Goal: Information Seeking & Learning: Check status

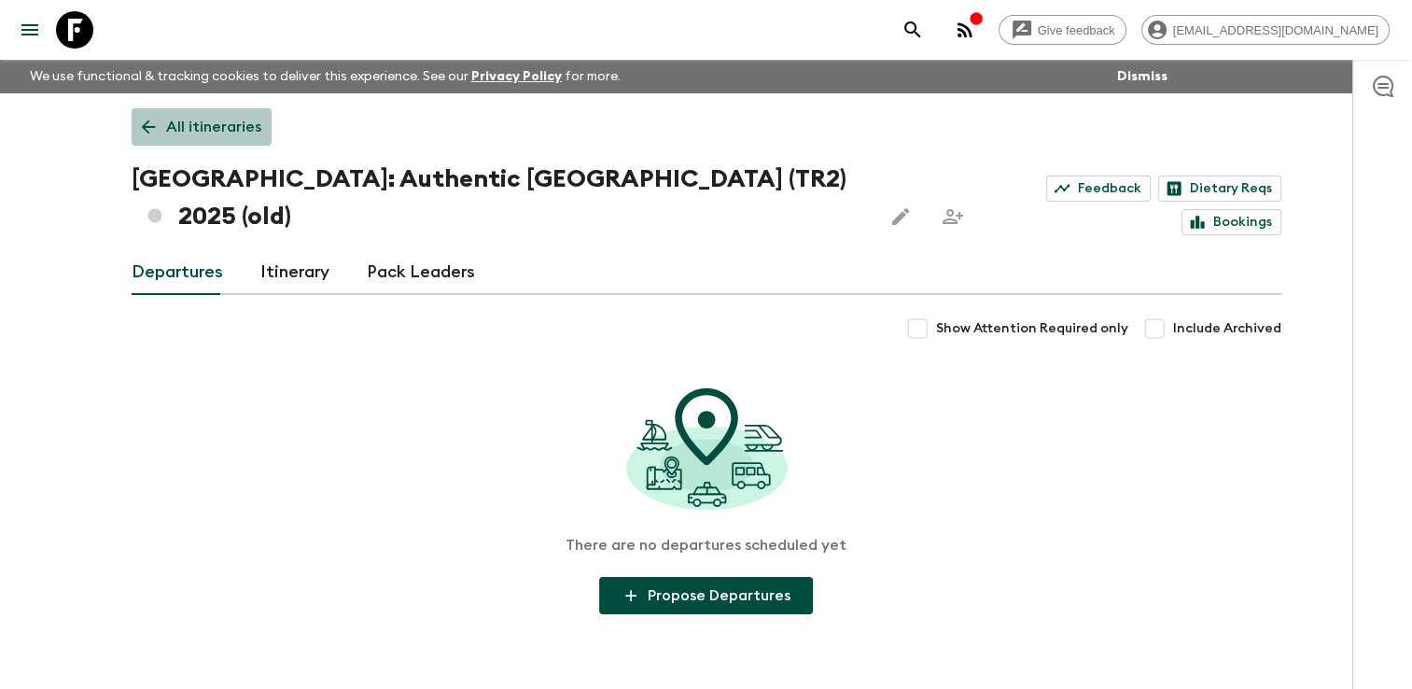
click at [190, 120] on p "All itineraries" at bounding box center [213, 127] width 95 height 22
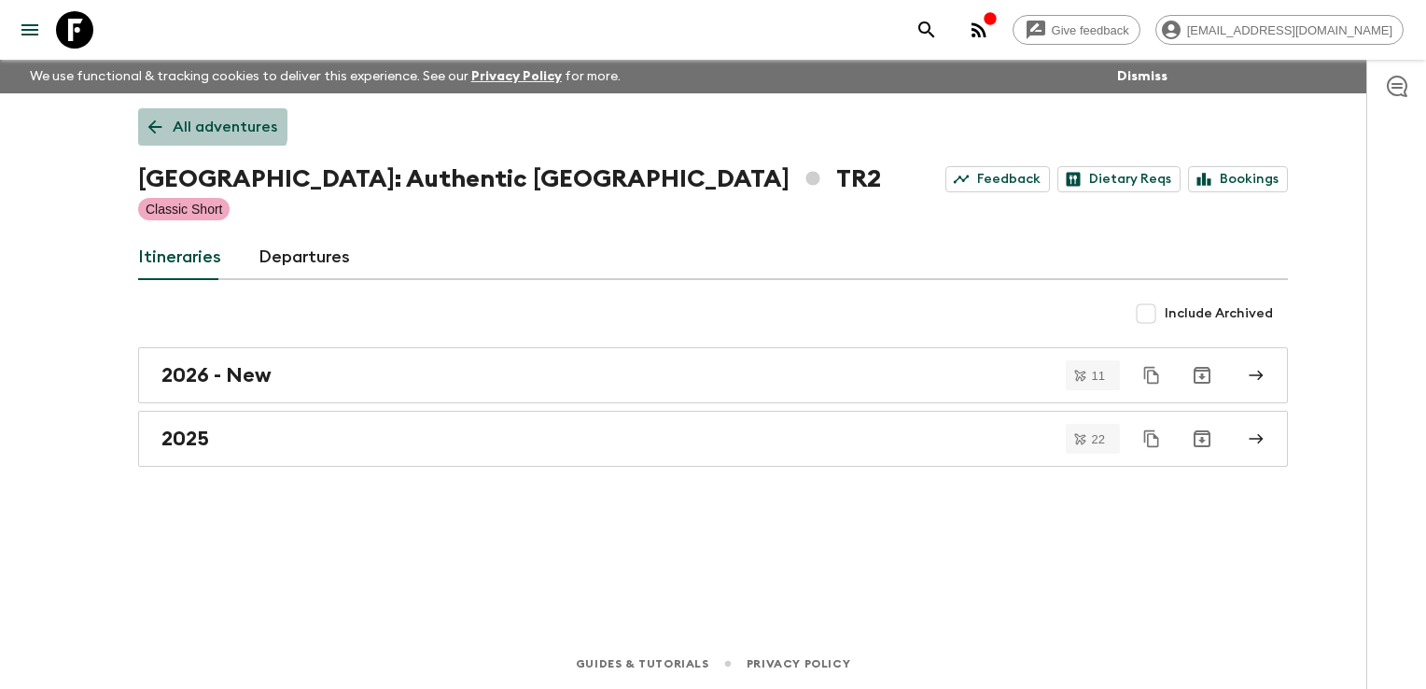
click at [190, 120] on p "All adventures" at bounding box center [225, 127] width 105 height 22
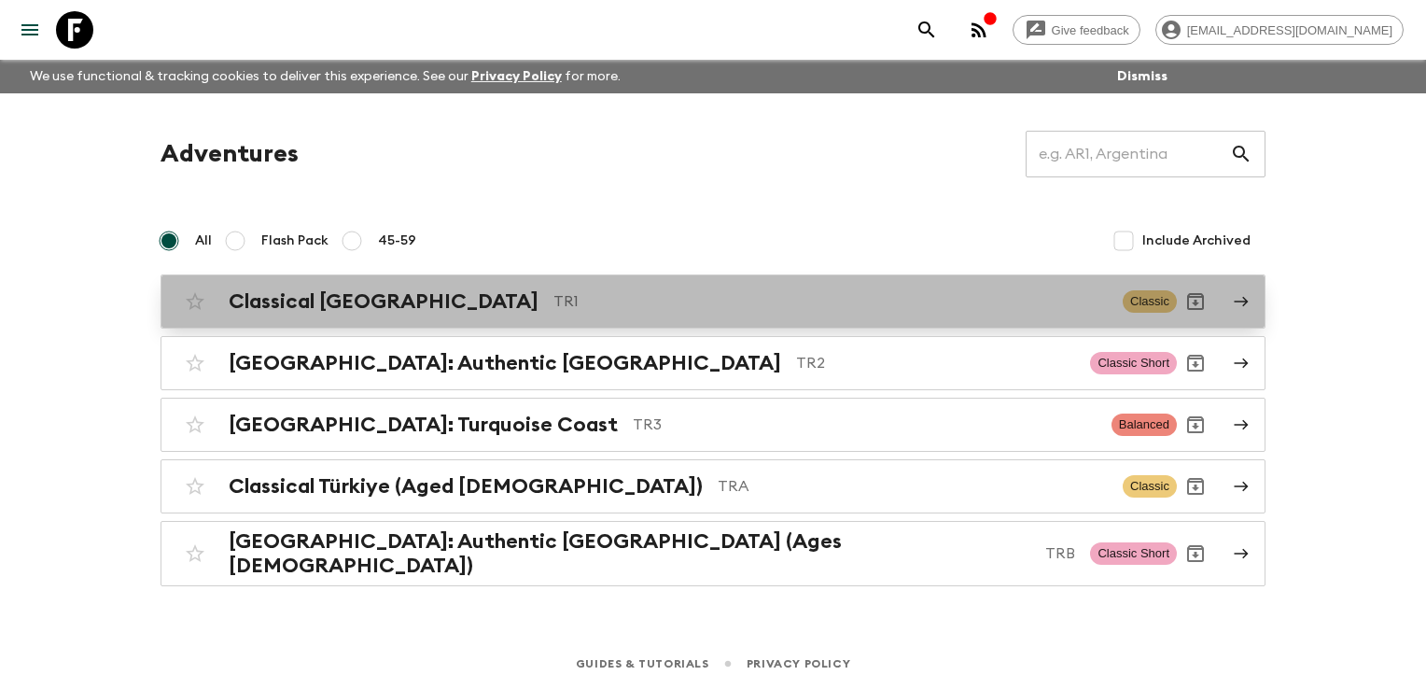
click at [315, 289] on h2 "Classical [GEOGRAPHIC_DATA]" at bounding box center [384, 301] width 310 height 24
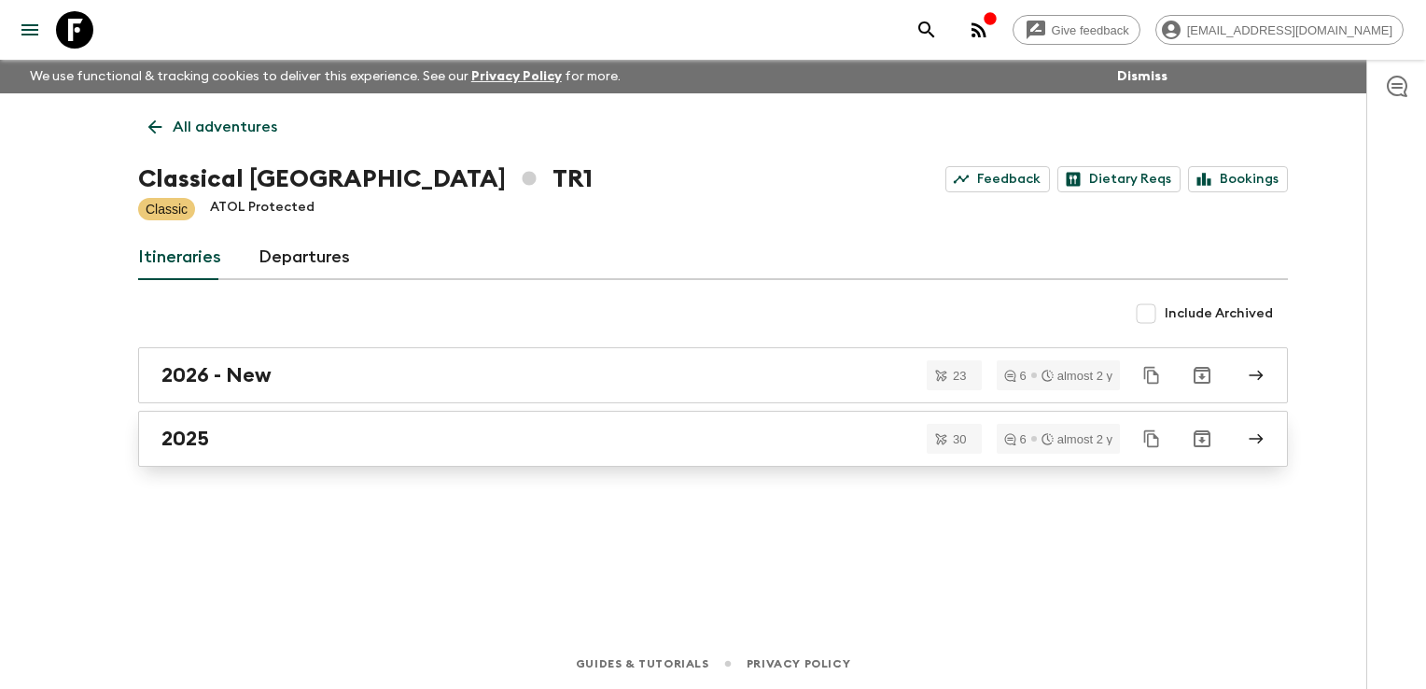
click at [263, 443] on div "2025" at bounding box center [695, 438] width 1068 height 24
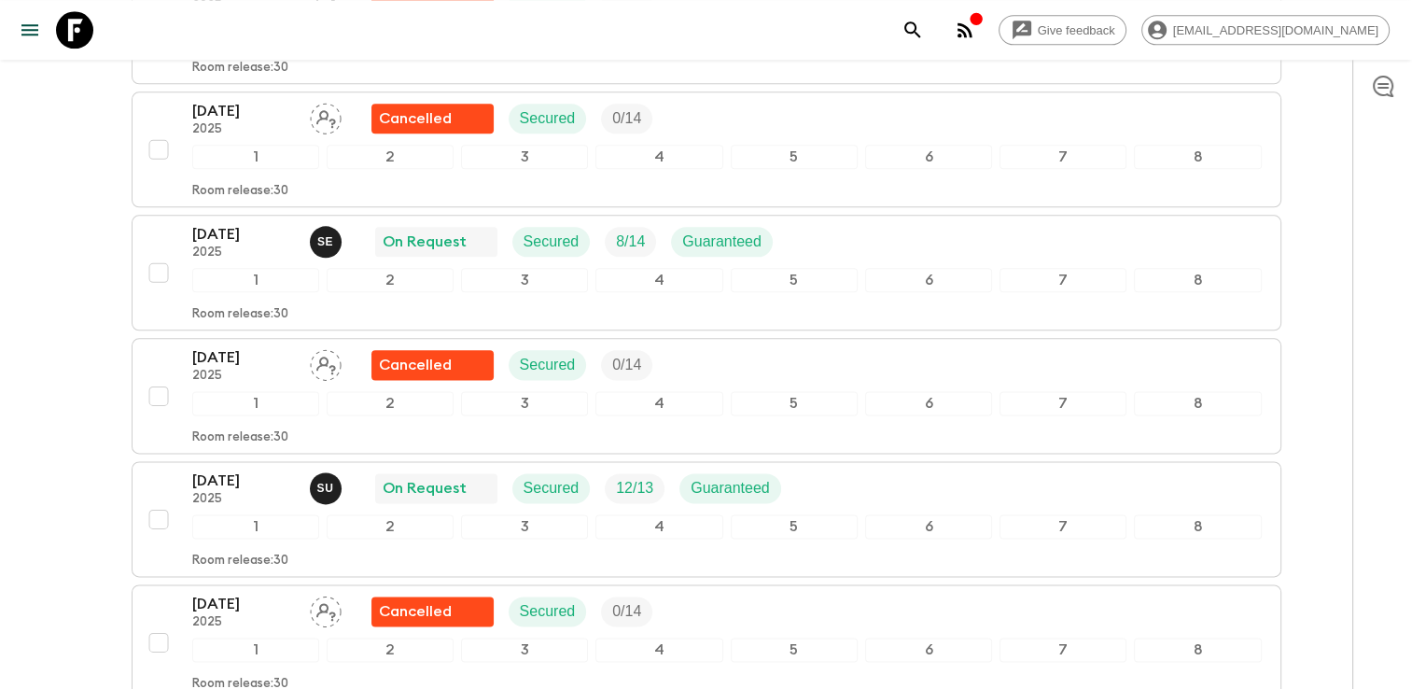
scroll to position [2333, 0]
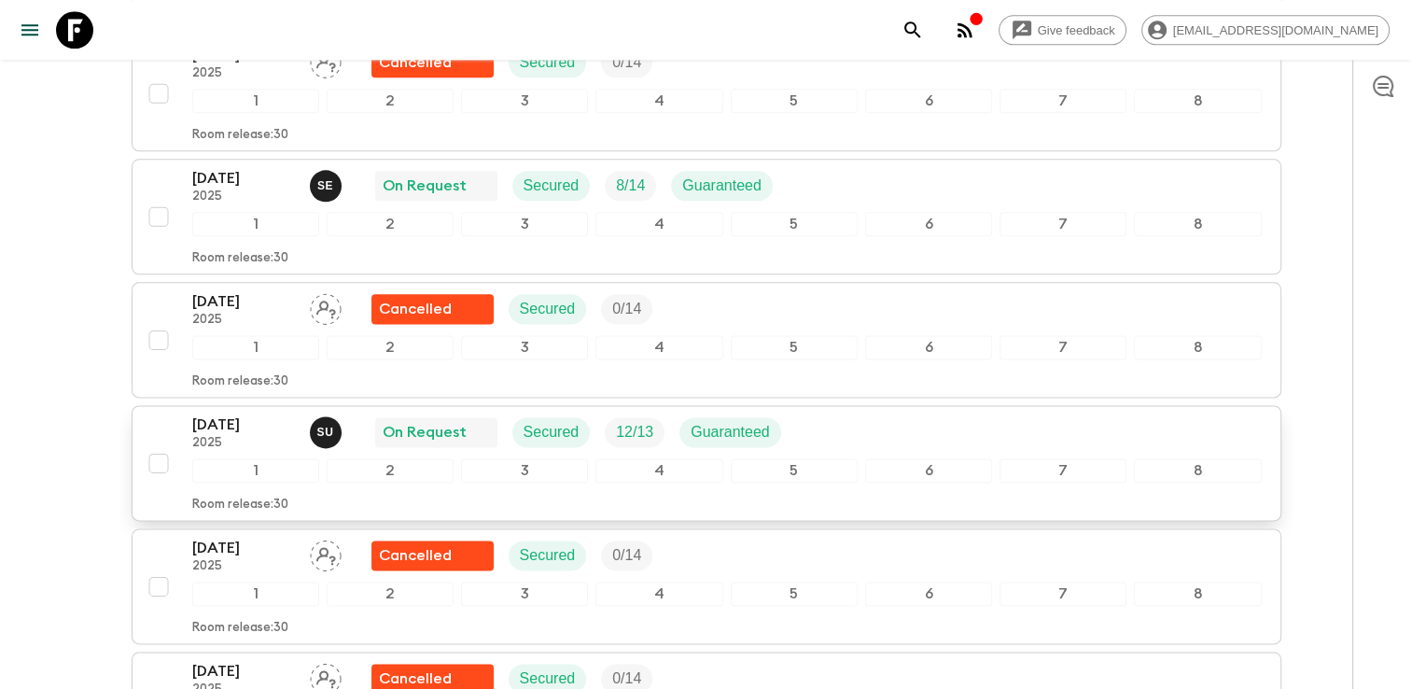
click at [250, 440] on div "[DATE] 2025 S U On Request Secured 12 / 13 Guaranteed 1 2 3 4 5 6 7 8 Room rele…" at bounding box center [726, 462] width 1069 height 99
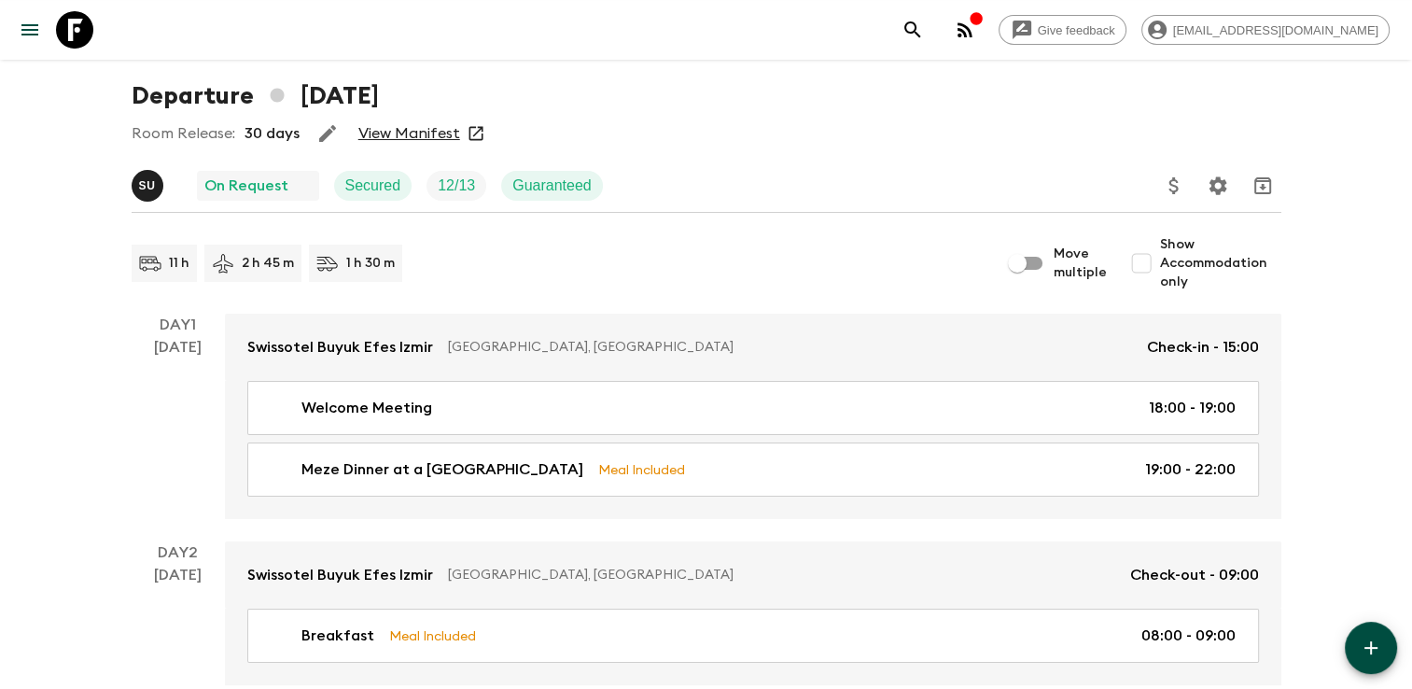
scroll to position [93, 0]
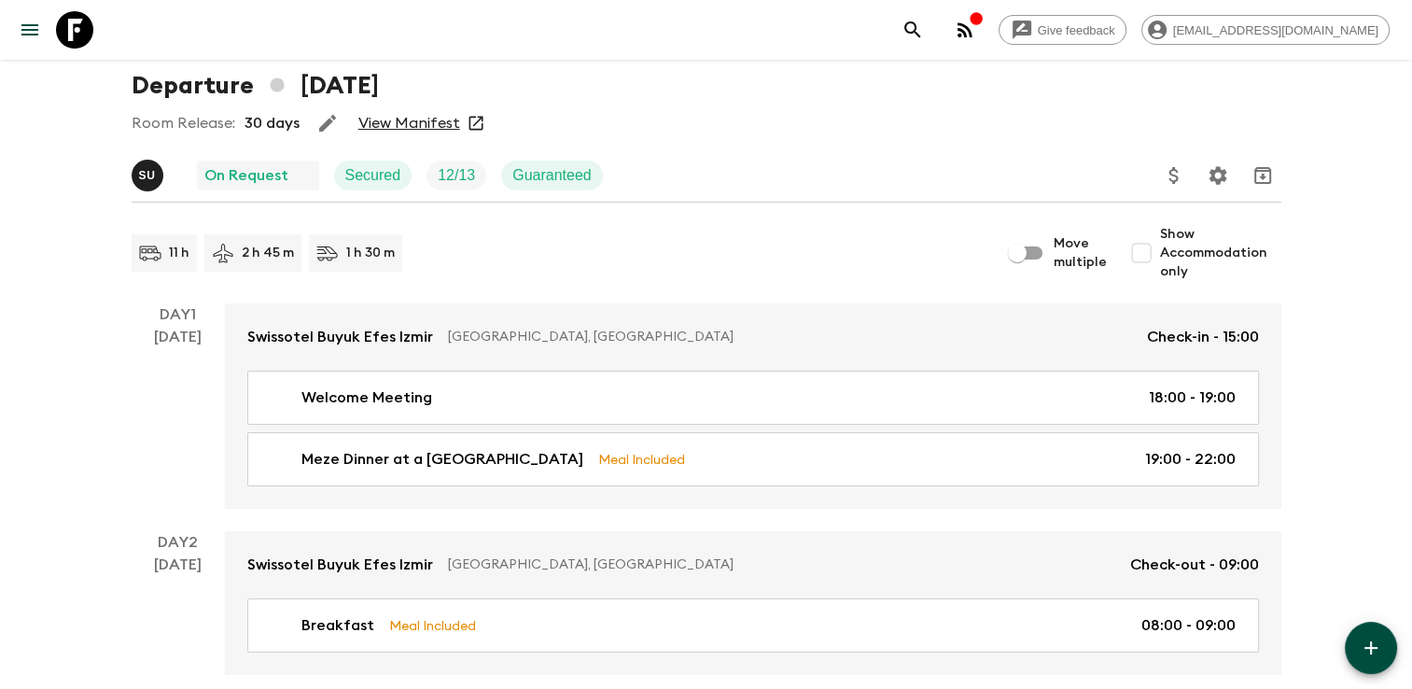
click at [412, 119] on link "View Manifest" at bounding box center [409, 123] width 102 height 19
